Goal: Find specific page/section

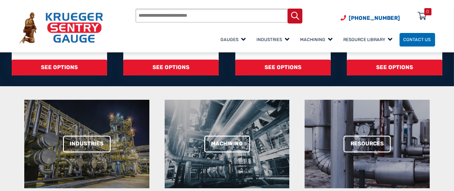
scroll to position [180, 0]
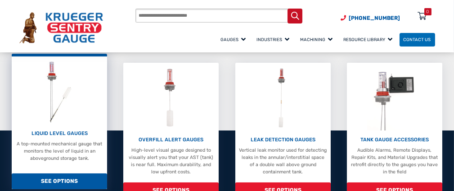
click at [55, 74] on img at bounding box center [59, 91] width 36 height 64
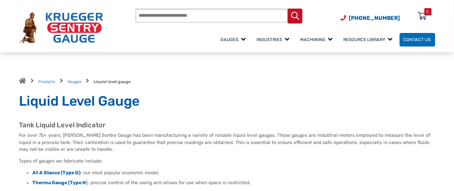
scroll to position [90, 0]
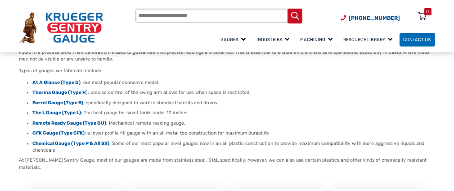
click at [59, 111] on strong "The L Gauge (Type L)" at bounding box center [57, 112] width 49 height 6
